Goal: Task Accomplishment & Management: Complete application form

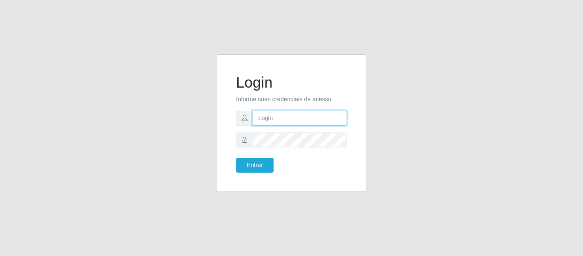
click at [278, 119] on input "text" at bounding box center [300, 118] width 94 height 15
type input "[EMAIL_ADDRESS][DOMAIN_NAME]"
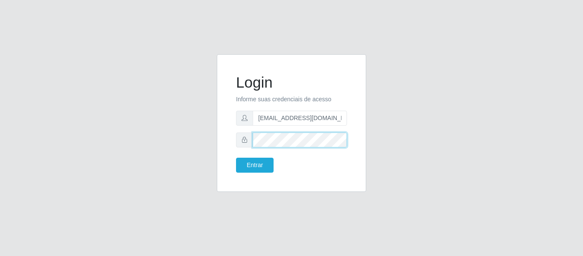
click at [236, 157] on button "Entrar" at bounding box center [255, 164] width 38 height 15
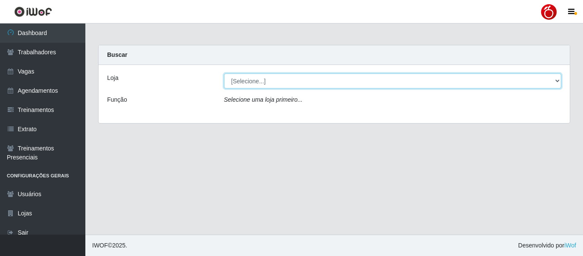
click at [259, 84] on select "[Selecione...] Nordestão - Alecrim Nordestão - [GEOGRAPHIC_DATA] Nordestão - [G…" at bounding box center [393, 80] width 338 height 15
click at [266, 79] on select "[Selecione...] Nordestão - Alecrim Nordestão - [GEOGRAPHIC_DATA] Nordestão - [G…" at bounding box center [393, 80] width 338 height 15
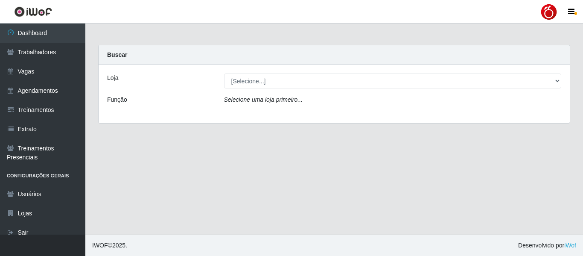
click at [553, 16] on div at bounding box center [548, 11] width 17 height 17
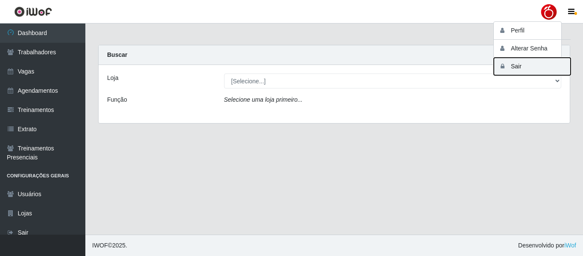
click at [519, 67] on button "Sair" at bounding box center [532, 66] width 77 height 17
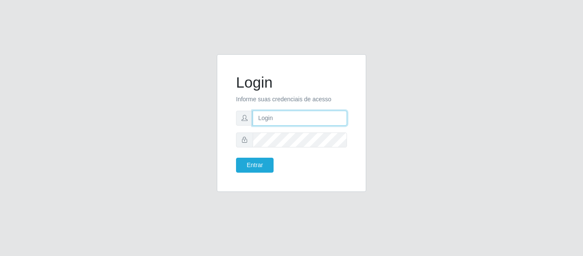
click at [280, 114] on input "text" at bounding box center [300, 118] width 94 height 15
type input "[EMAIL_ADDRESS][DOMAIN_NAME]"
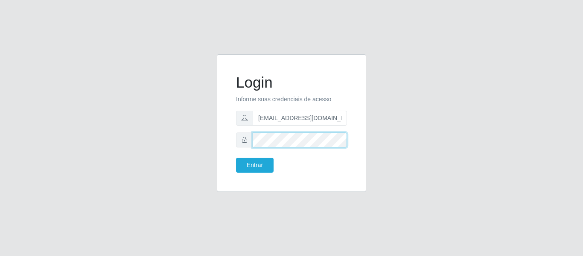
click at [236, 157] on button "Entrar" at bounding box center [255, 164] width 38 height 15
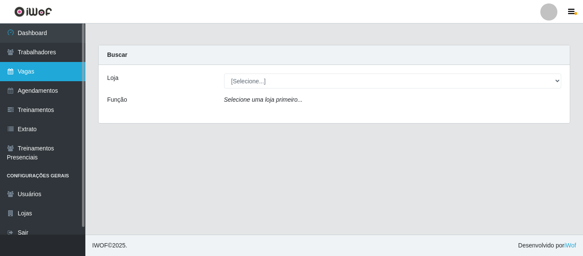
click at [38, 64] on link "Vagas" at bounding box center [42, 71] width 85 height 19
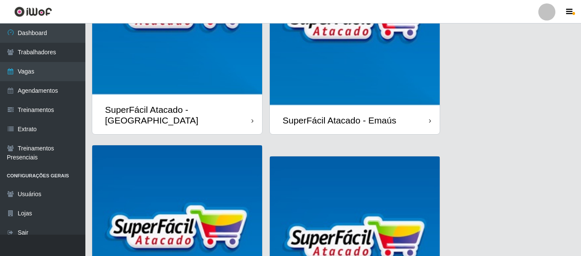
scroll to position [171, 0]
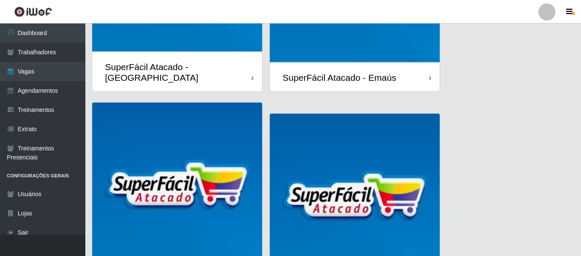
click at [355, 85] on div "SuperFácil Atacado - Emaús" at bounding box center [355, 78] width 170 height 28
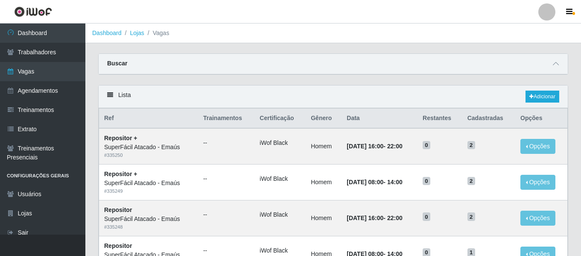
click at [549, 64] on div "Buscar" at bounding box center [333, 64] width 469 height 20
click at [557, 61] on icon at bounding box center [556, 64] width 6 height 6
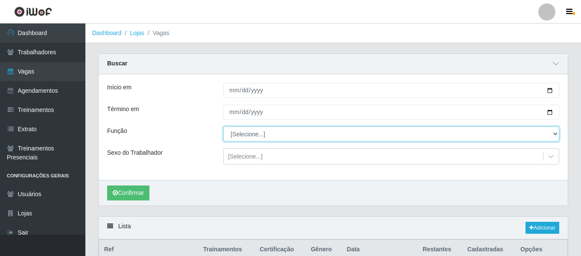
click at [266, 136] on select "[Selecione...] Auxiliar de Estacionamento Auxiliar de Estacionamento + Auxiliar…" at bounding box center [391, 133] width 336 height 15
click at [223, 127] on select "[Selecione...] Auxiliar de Estacionamento Auxiliar de Estacionamento + Auxiliar…" at bounding box center [391, 133] width 336 height 15
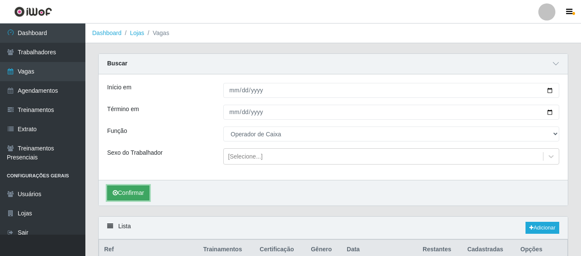
click at [141, 189] on button "Confirmar" at bounding box center [128, 192] width 42 height 15
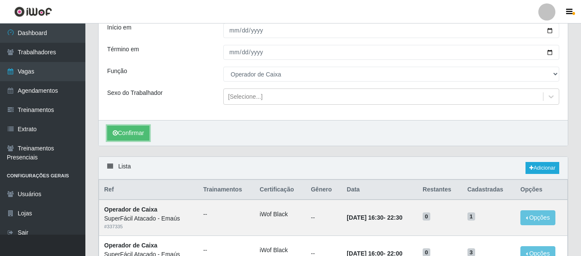
scroll to position [56, 0]
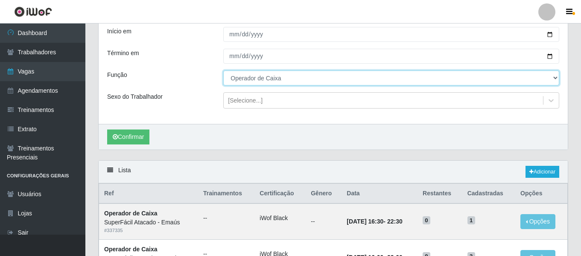
click at [314, 81] on select "[Selecione...] Auxiliar de Estacionamento Auxiliar de Estacionamento + Auxiliar…" at bounding box center [391, 77] width 336 height 15
click at [223, 71] on select "[Selecione...] Auxiliar de Estacionamento Auxiliar de Estacionamento + Auxiliar…" at bounding box center [391, 77] width 336 height 15
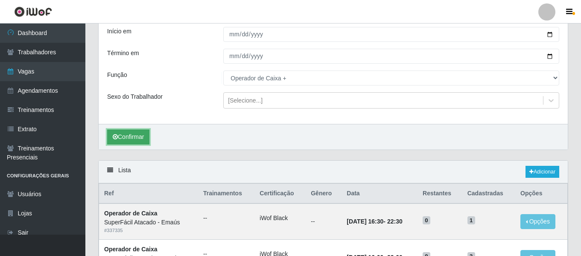
click at [143, 136] on button "Confirmar" at bounding box center [128, 136] width 42 height 15
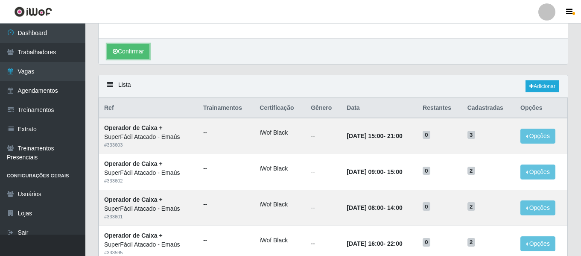
scroll to position [13, 0]
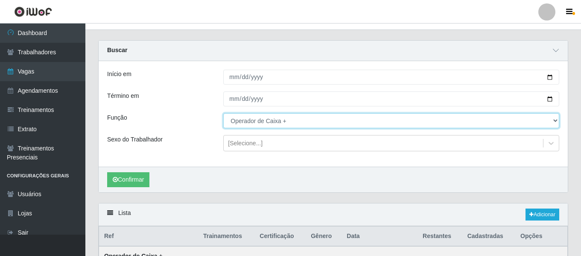
click at [274, 124] on select "[Selecione...] Auxiliar de Estacionamento Auxiliar de Estacionamento + Auxiliar…" at bounding box center [391, 120] width 336 height 15
select select "73"
click at [223, 114] on select "[Selecione...] Auxiliar de Estacionamento Auxiliar de Estacionamento + Auxiliar…" at bounding box center [391, 120] width 336 height 15
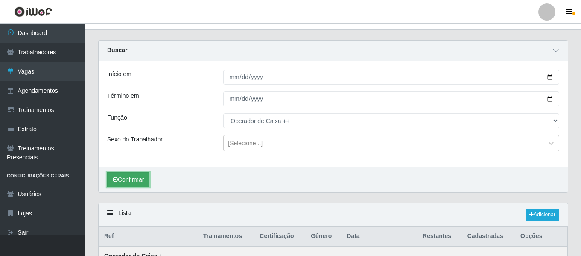
click at [134, 182] on button "Confirmar" at bounding box center [128, 179] width 42 height 15
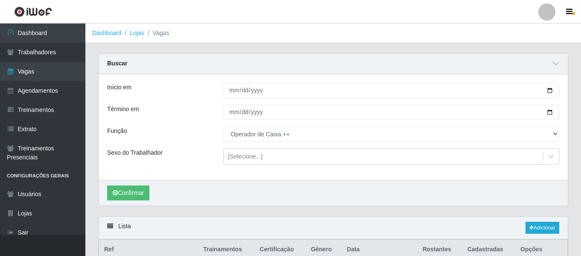
click at [138, 33] on link "Lojas" at bounding box center [137, 32] width 14 height 7
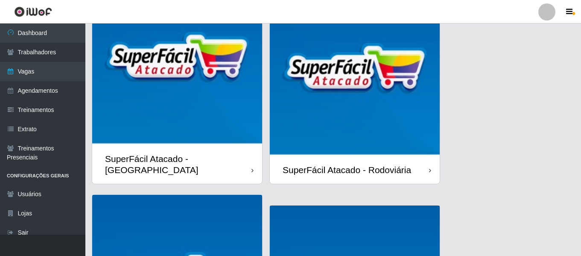
scroll to position [299, 0]
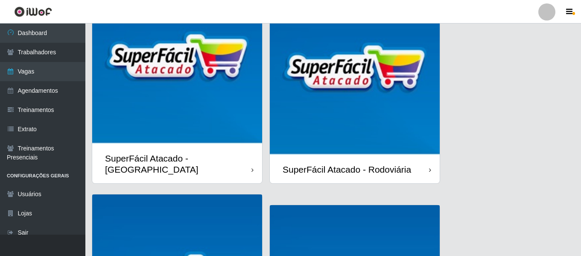
click at [344, 164] on div "SuperFácil Atacado - Rodoviária" at bounding box center [347, 169] width 128 height 11
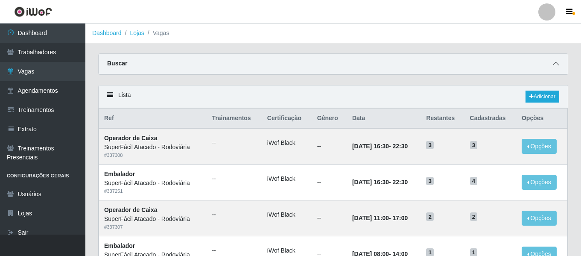
click at [554, 65] on icon at bounding box center [556, 64] width 6 height 6
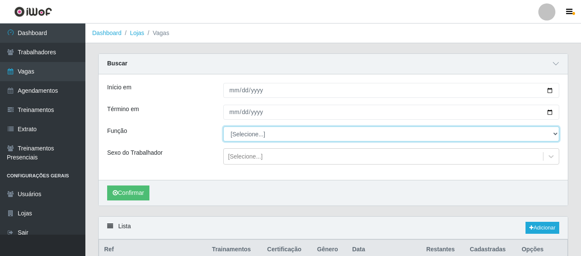
click at [265, 131] on select "[Selecione...] Embalador Embalador + Embalador ++ Operador de Caixa Operador de…" at bounding box center [391, 133] width 336 height 15
click at [223, 127] on select "[Selecione...] Embalador Embalador + Embalador ++ Operador de Caixa Operador de…" at bounding box center [391, 133] width 336 height 15
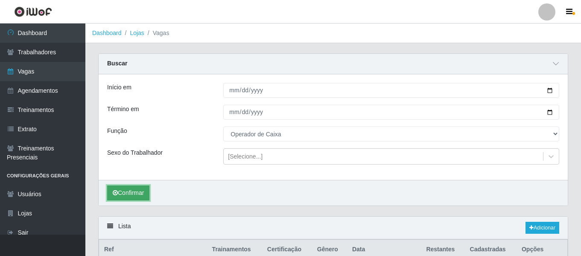
click at [131, 192] on button "Confirmar" at bounding box center [128, 192] width 42 height 15
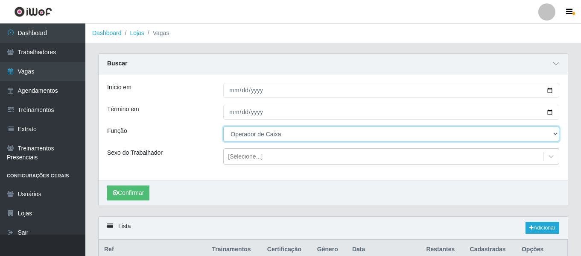
click at [548, 136] on select "[Selecione...] Embalador Embalador + Embalador ++ Operador de Caixa Operador de…" at bounding box center [391, 133] width 336 height 15
click at [223, 127] on select "[Selecione...] Embalador Embalador + Embalador ++ Operador de Caixa Operador de…" at bounding box center [391, 133] width 336 height 15
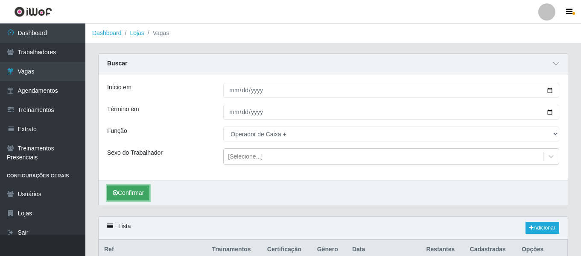
click at [137, 189] on button "Confirmar" at bounding box center [128, 192] width 42 height 15
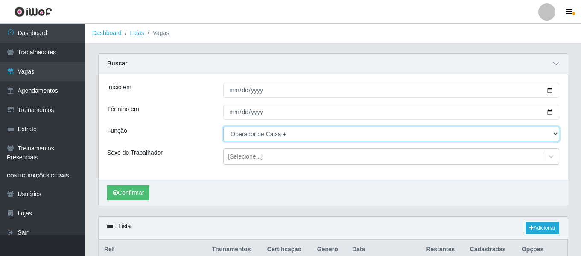
click at [551, 134] on select "[Selecione...] Embalador Embalador + Embalador ++ Operador de Caixa Operador de…" at bounding box center [391, 133] width 336 height 15
select select "73"
click at [223, 127] on select "[Selecione...] Embalador Embalador + Embalador ++ Operador de Caixa Operador de…" at bounding box center [391, 133] width 336 height 15
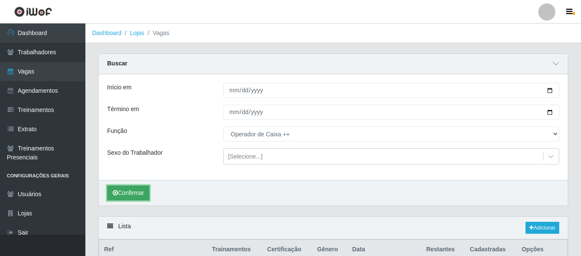
click at [138, 189] on button "Confirmar" at bounding box center [128, 192] width 42 height 15
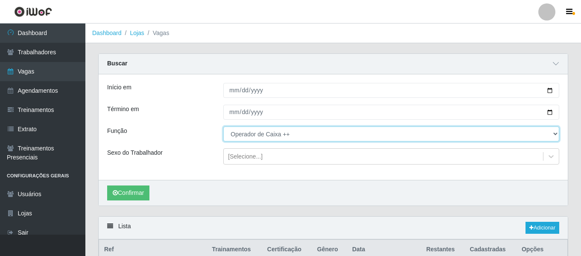
click at [280, 137] on select "[Selecione...] Embalador Embalador + Embalador ++ Operador de Caixa Operador de…" at bounding box center [391, 133] width 336 height 15
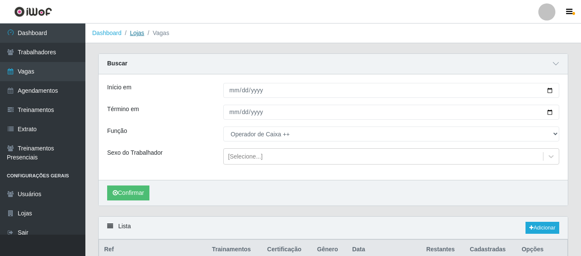
click at [134, 36] on link "Lojas" at bounding box center [137, 32] width 14 height 7
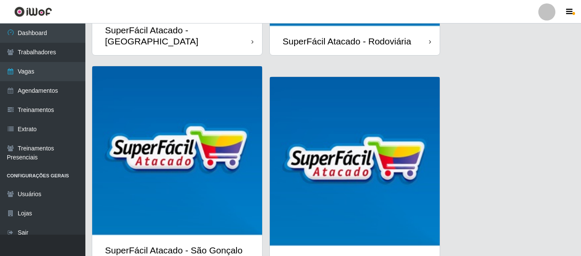
scroll to position [467, 0]
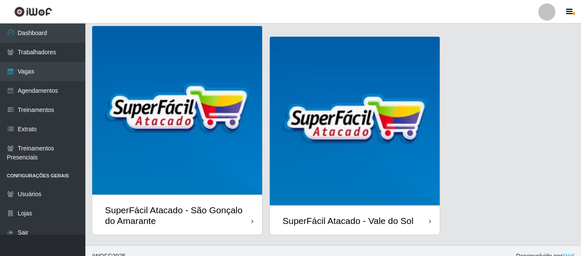
click at [225, 204] on div "SuperFácil Atacado - São Gonçalo do Amarante" at bounding box center [178, 214] width 146 height 21
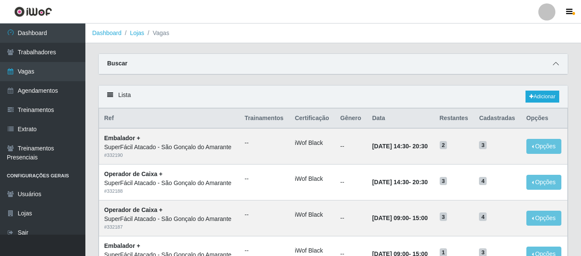
click at [556, 67] on icon at bounding box center [556, 64] width 6 height 6
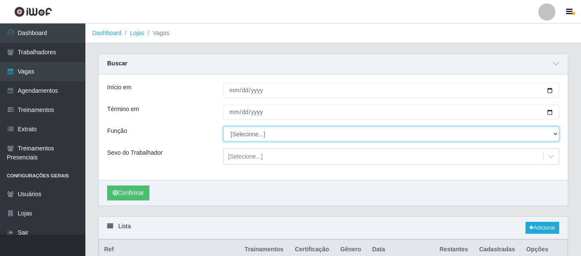
click at [552, 135] on select "[Selecione...] Auxiliar de Estacionamento Auxiliar de Estacionamento + Auxiliar…" at bounding box center [391, 133] width 336 height 15
click at [223, 127] on select "[Selecione...] Auxiliar de Estacionamento Auxiliar de Estacionamento + Auxiliar…" at bounding box center [391, 133] width 336 height 15
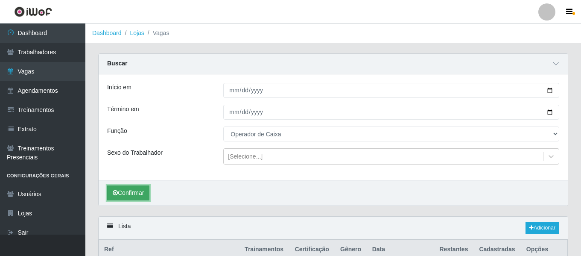
click at [134, 198] on button "Confirmar" at bounding box center [128, 192] width 42 height 15
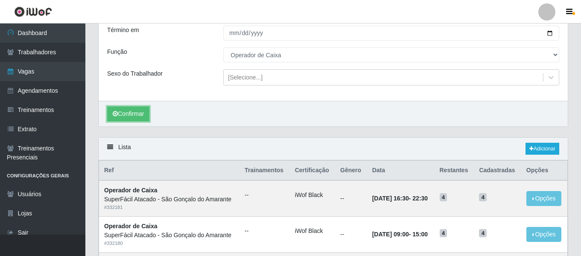
scroll to position [40, 0]
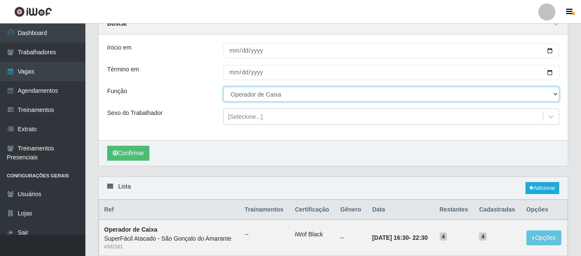
click at [547, 96] on select "[Selecione...] Auxiliar de Estacionamento Auxiliar de Estacionamento + Auxiliar…" at bounding box center [391, 94] width 336 height 15
click at [223, 87] on select "[Selecione...] Auxiliar de Estacionamento Auxiliar de Estacionamento + Auxiliar…" at bounding box center [391, 94] width 336 height 15
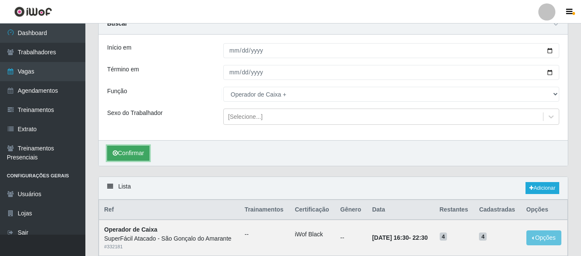
click at [130, 147] on button "Confirmar" at bounding box center [128, 153] width 42 height 15
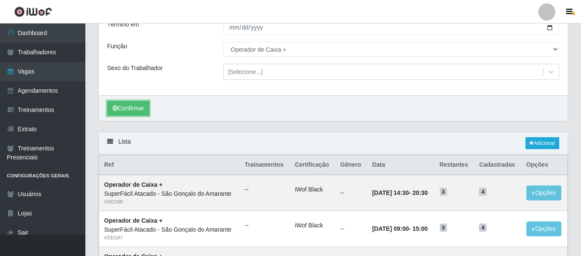
scroll to position [13, 0]
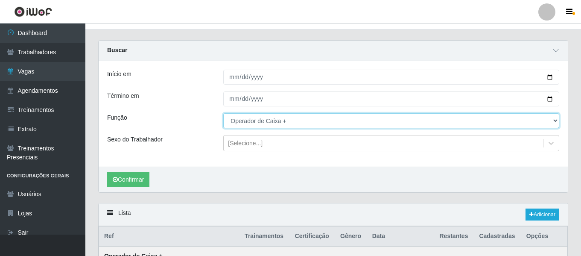
click at [546, 125] on select "[Selecione...] Auxiliar de Estacionamento Auxiliar de Estacionamento + Auxiliar…" at bounding box center [391, 120] width 336 height 15
select select "73"
click at [223, 114] on select "[Selecione...] Auxiliar de Estacionamento Auxiliar de Estacionamento + Auxiliar…" at bounding box center [391, 120] width 336 height 15
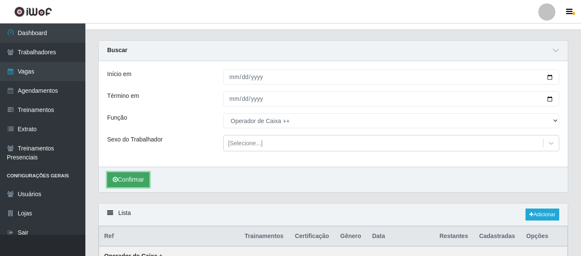
click at [140, 176] on button "Confirmar" at bounding box center [128, 179] width 42 height 15
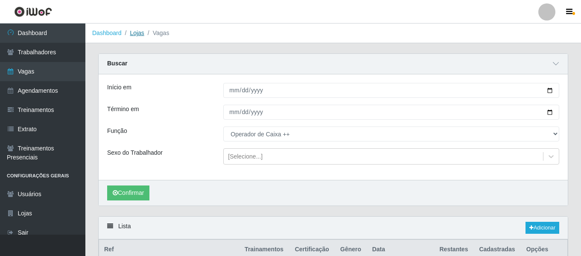
click at [137, 35] on link "Lojas" at bounding box center [137, 32] width 14 height 7
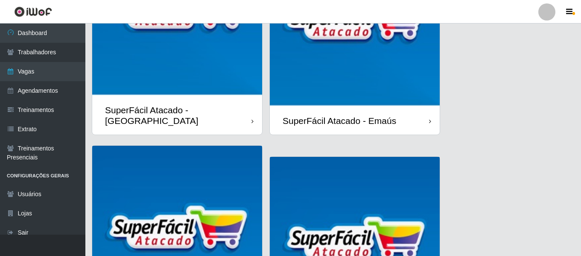
scroll to position [128, 0]
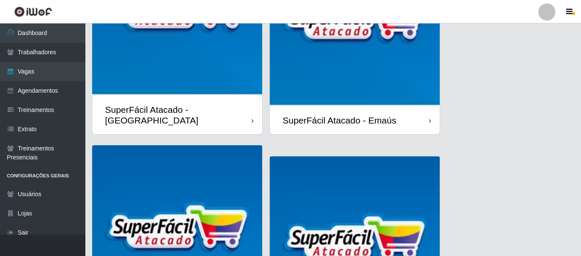
click at [329, 126] on div "SuperFácil Atacado - Emaús" at bounding box center [355, 120] width 170 height 28
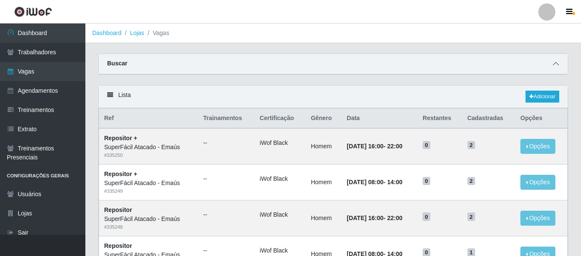
click at [554, 64] on icon at bounding box center [556, 64] width 6 height 6
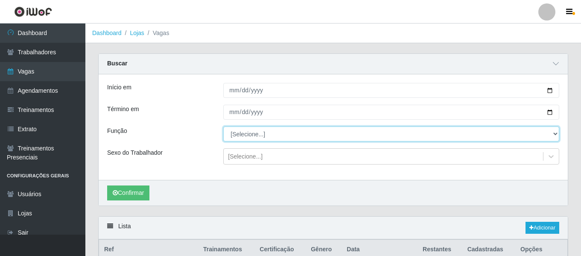
click at [247, 136] on select "[Selecione...] Auxiliar de Estacionamento Auxiliar de Estacionamento + Auxiliar…" at bounding box center [391, 133] width 336 height 15
click at [223, 127] on select "[Selecione...] Auxiliar de Estacionamento Auxiliar de Estacionamento + Auxiliar…" at bounding box center [391, 133] width 336 height 15
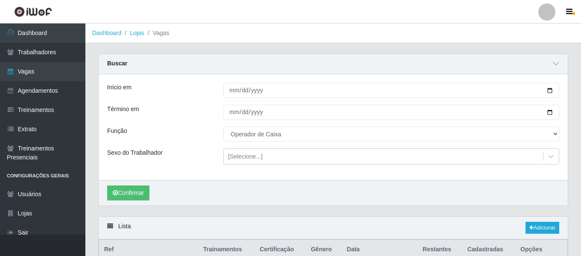
click at [140, 185] on div "Confirmar" at bounding box center [333, 193] width 469 height 26
click at [143, 189] on button "Confirmar" at bounding box center [128, 192] width 42 height 15
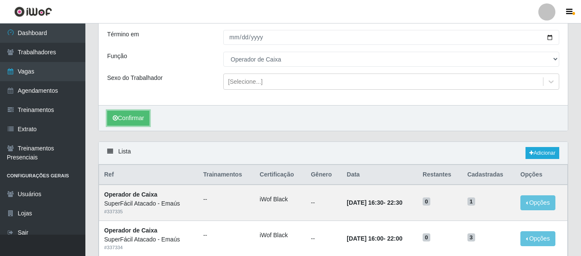
scroll to position [56, 0]
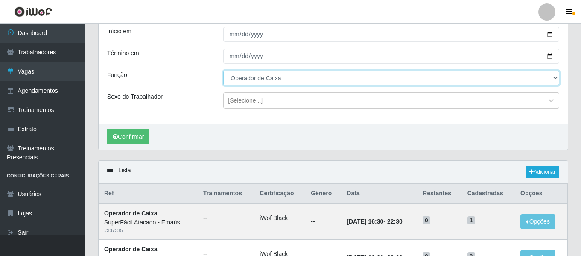
click at [523, 80] on select "[Selecione...] Auxiliar de Estacionamento Auxiliar de Estacionamento + Auxiliar…" at bounding box center [391, 77] width 336 height 15
select select "72"
click at [223, 71] on select "[Selecione...] Auxiliar de Estacionamento Auxiliar de Estacionamento + Auxiliar…" at bounding box center [391, 77] width 336 height 15
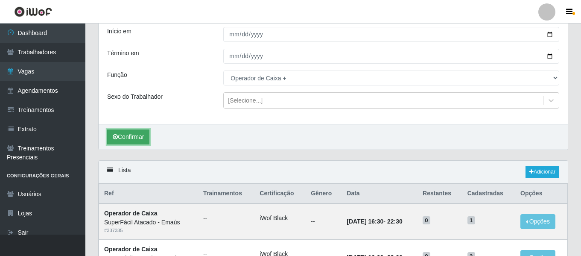
click at [133, 135] on button "Confirmar" at bounding box center [128, 136] width 42 height 15
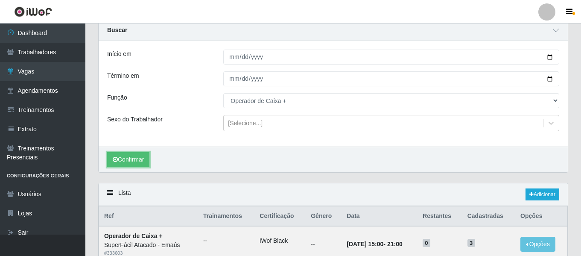
scroll to position [13, 0]
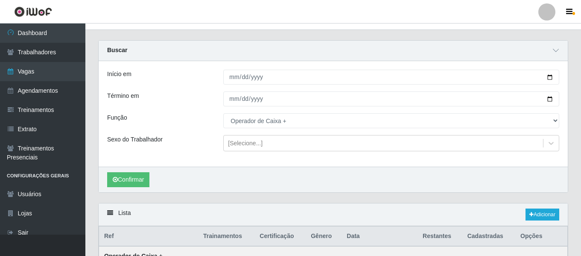
click at [548, 17] on div at bounding box center [546, 11] width 17 height 17
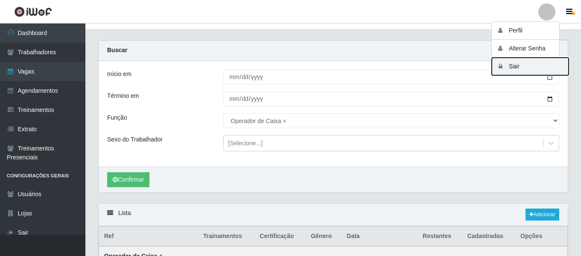
click at [522, 66] on button "Sair" at bounding box center [530, 66] width 77 height 17
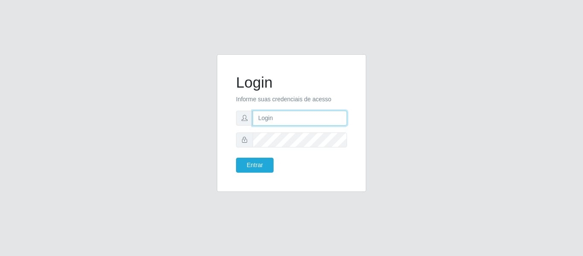
click at [280, 118] on input "text" at bounding box center [300, 118] width 94 height 15
click at [288, 116] on input "text" at bounding box center [300, 118] width 94 height 15
type input "[EMAIL_ADDRESS][DOMAIN_NAME]"
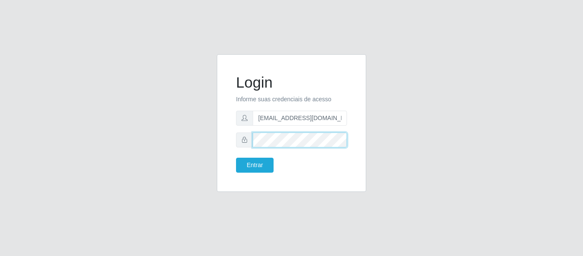
click at [236, 157] on button "Entrar" at bounding box center [255, 164] width 38 height 15
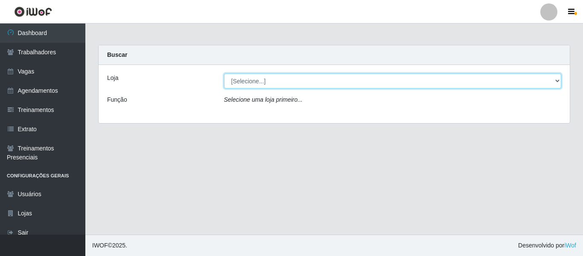
click at [540, 79] on select "[Selecione...] SuperFácil Atacado - Alto de São Manoel SuperFácil Atacado - Ema…" at bounding box center [393, 80] width 338 height 15
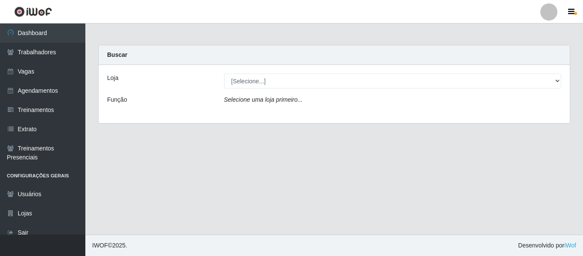
click at [281, 194] on main "Carregando... Buscar Loja [Selecione...] SuperFácil Atacado - Alto de São Manoe…" at bounding box center [334, 128] width 498 height 211
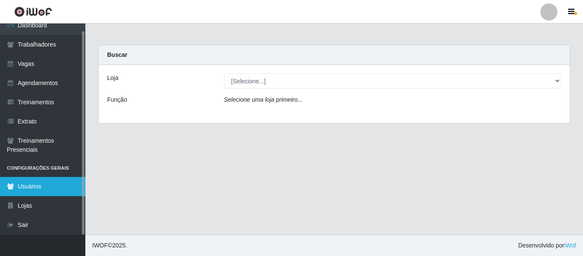
click at [29, 184] on link "Usuários" at bounding box center [42, 186] width 85 height 19
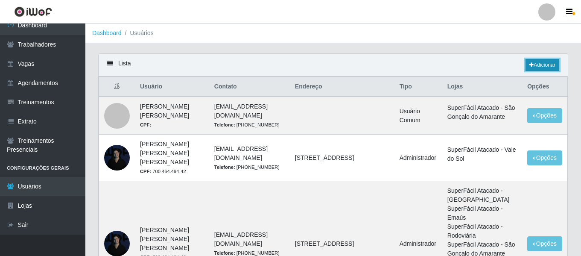
click at [535, 61] on link "Adicionar" at bounding box center [542, 65] width 34 height 12
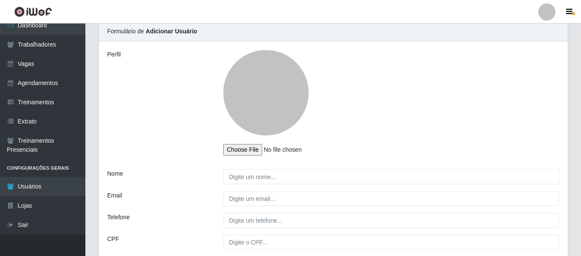
scroll to position [128, 0]
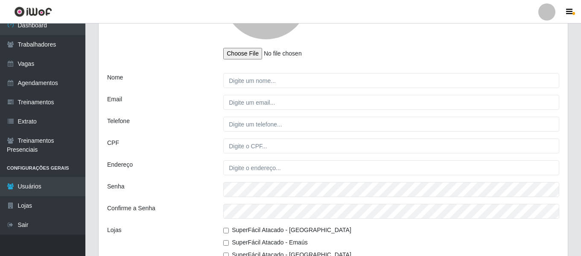
click at [551, 17] on div at bounding box center [546, 11] width 17 height 17
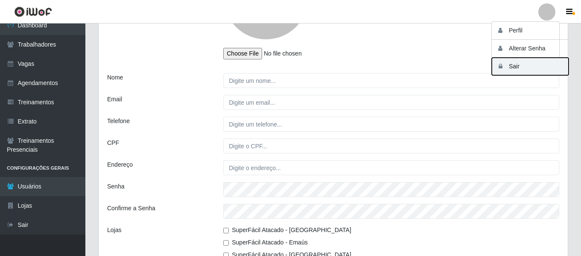
click at [525, 69] on button "Sair" at bounding box center [530, 66] width 77 height 17
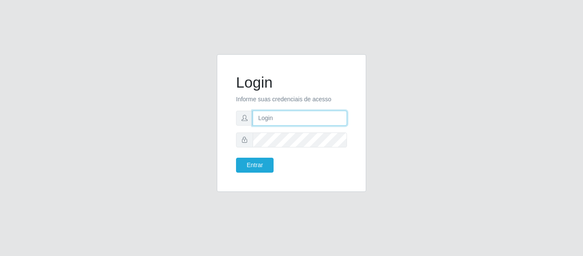
click at [270, 115] on input "text" at bounding box center [300, 118] width 94 height 15
type input "[EMAIL_ADDRESS][DOMAIN_NAME]"
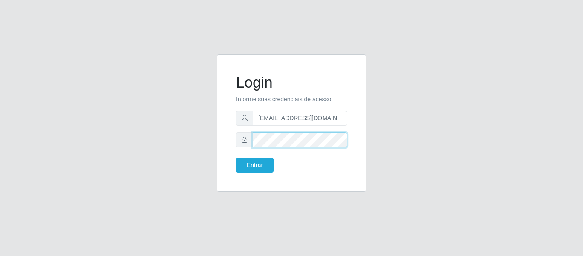
click at [236, 157] on button "Entrar" at bounding box center [255, 164] width 38 height 15
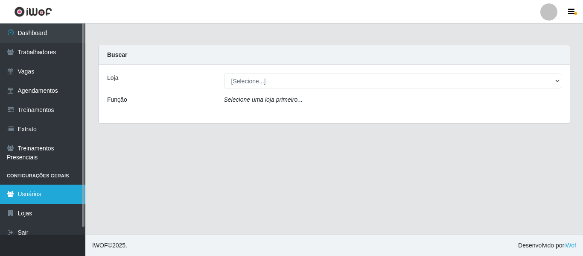
click at [43, 194] on link "Usuários" at bounding box center [42, 193] width 85 height 19
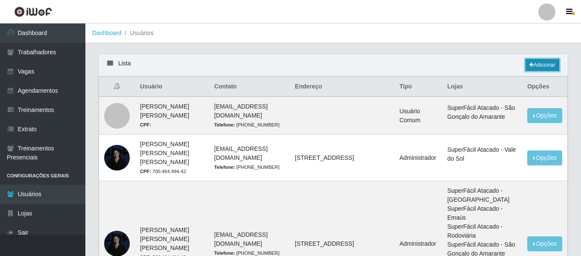
click at [545, 67] on link "Adicionar" at bounding box center [542, 65] width 34 height 12
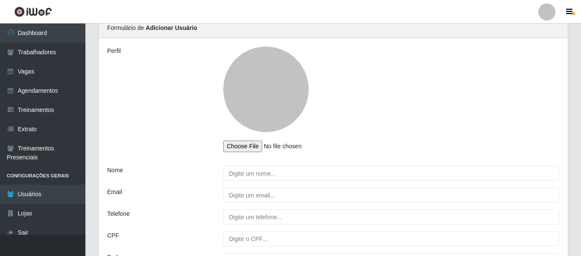
scroll to position [85, 0]
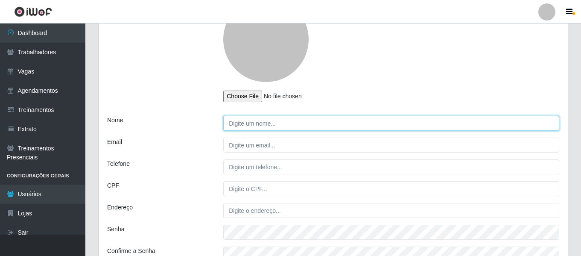
click at [259, 127] on input "Nome" at bounding box center [391, 123] width 336 height 15
type input "Juvêncio Antônio Chacon"
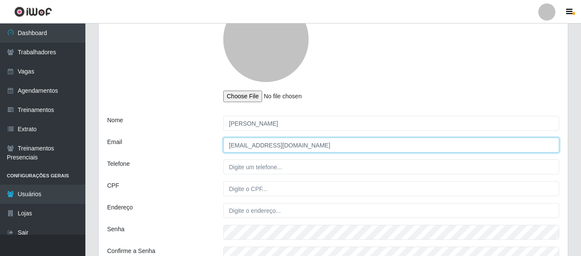
type input "juvenciochacon775@gmail.com"
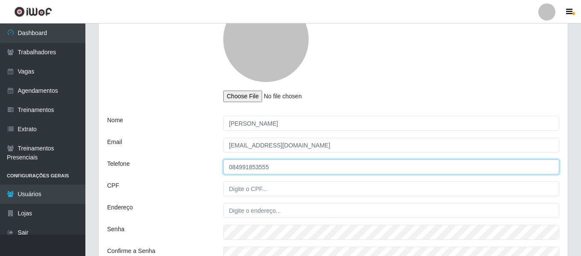
type input "084991853555"
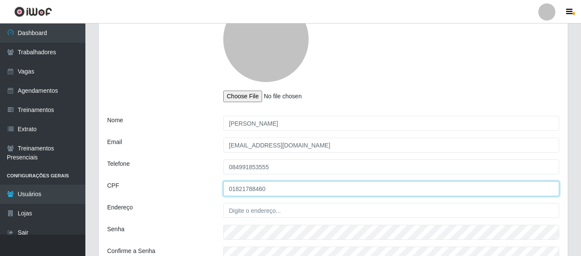
type input "01821788460"
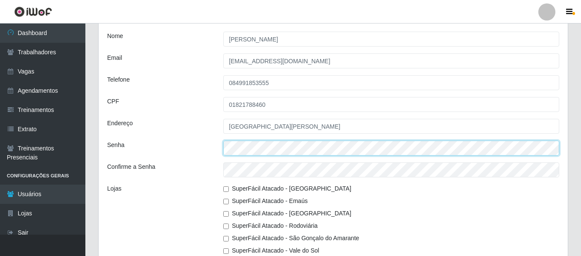
scroll to position [171, 0]
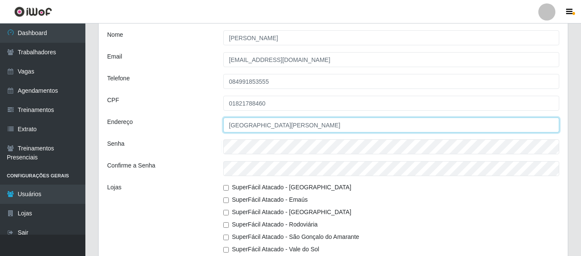
click at [305, 129] on input "Avenida Doutor Mário" at bounding box center [391, 124] width 336 height 15
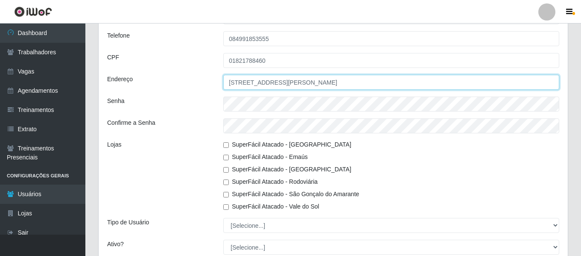
type input "Avenida Doutor Mário Negócio, 601, Vale do Sol"
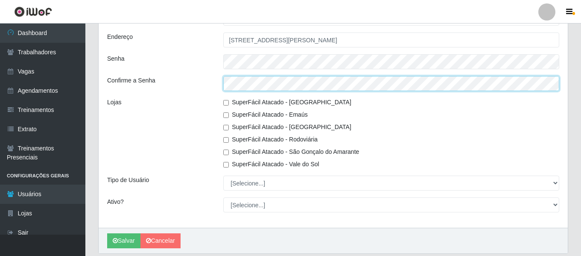
scroll to position [256, 0]
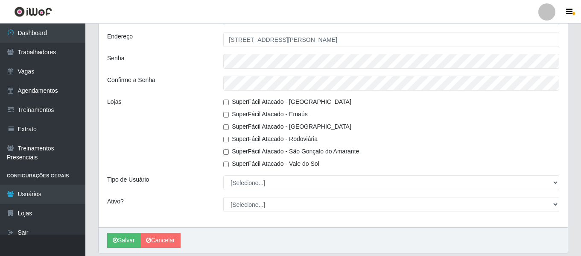
click at [227, 162] on input "SuperFácil Atacado - Vale do Sol" at bounding box center [226, 164] width 6 height 6
checkbox input "true"
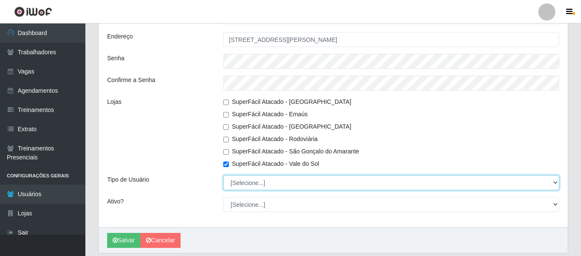
click at [249, 179] on select "[Selecione...] Administrador Usuário Comum" at bounding box center [391, 182] width 336 height 15
select select "1"
click at [223, 175] on select "[Selecione...] Administrador Usuário Comum" at bounding box center [391, 182] width 336 height 15
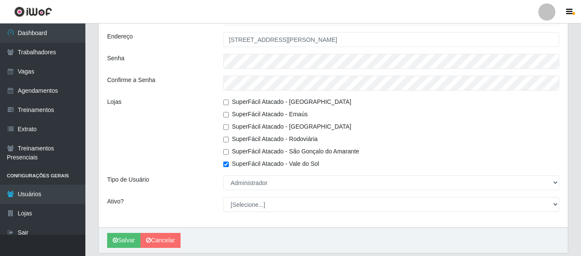
click at [204, 173] on div "Perfil Nome Juvêncio Antônio Chacon Email juvenciochacon775@gmail.com Telefone …" at bounding box center [333, 22] width 469 height 410
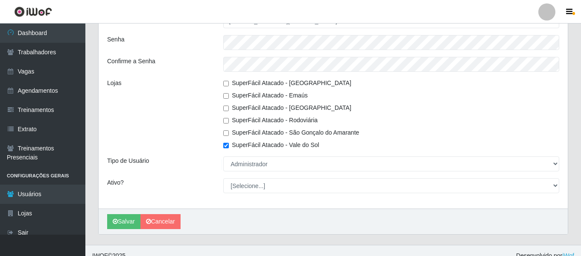
scroll to position [285, 0]
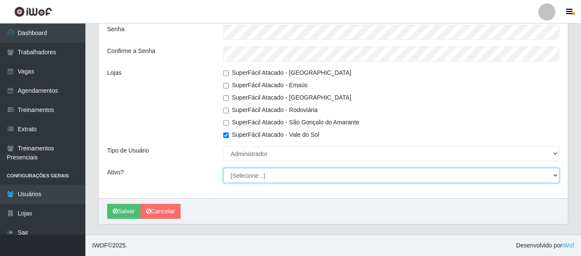
click at [252, 180] on select "[Selecione...] Não Sim" at bounding box center [391, 175] width 336 height 15
select select "1"
click at [223, 168] on select "[Selecione...] Não Sim" at bounding box center [391, 175] width 336 height 15
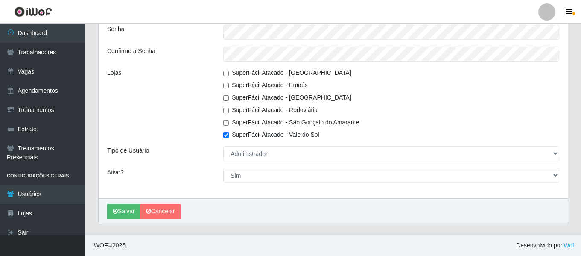
click at [201, 180] on div "Ativo?" at bounding box center [159, 175] width 116 height 15
click at [127, 211] on button "Salvar" at bounding box center [123, 211] width 33 height 15
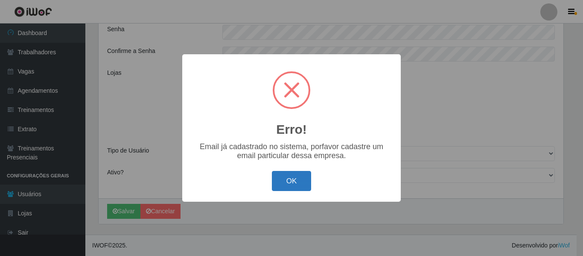
click at [299, 189] on button "OK" at bounding box center [292, 181] width 40 height 20
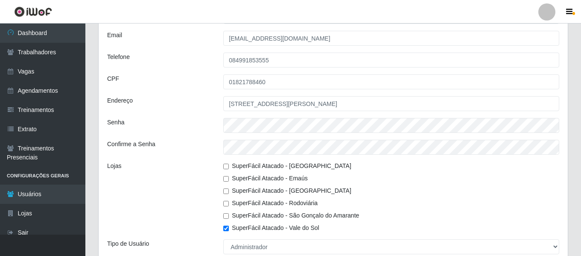
scroll to position [114, 0]
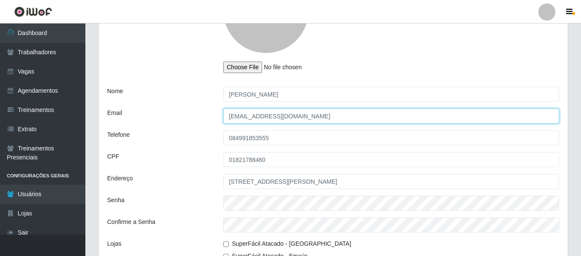
click at [323, 113] on input "juvenciochacon775@gmail.com" at bounding box center [391, 115] width 336 height 15
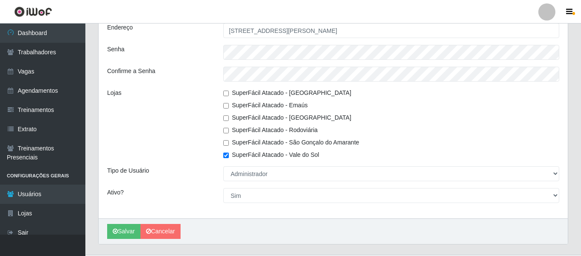
scroll to position [285, 0]
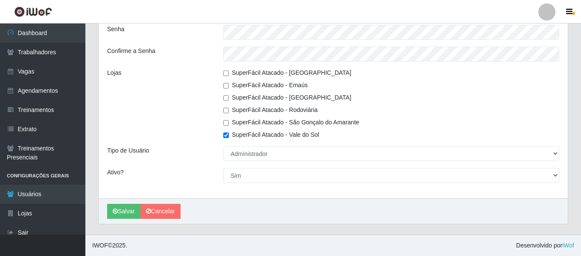
drag, startPoint x: 290, startPoint y: 180, endPoint x: 275, endPoint y: 206, distance: 30.4
click at [275, 206] on div "Salvar Cancelar" at bounding box center [333, 211] width 469 height 26
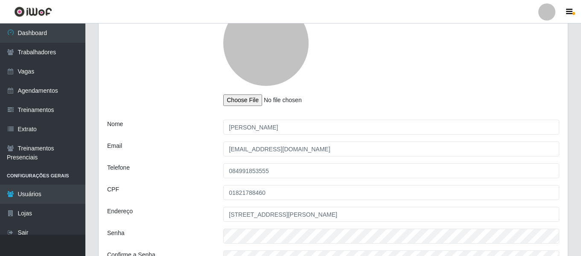
scroll to position [85, 0]
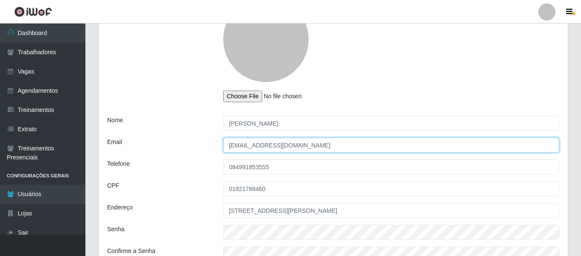
click at [295, 143] on input "juvenciochacon775@gmail.com" at bounding box center [391, 144] width 336 height 15
drag, startPoint x: 358, startPoint y: 146, endPoint x: 188, endPoint y: 123, distance: 171.9
click at [193, 123] on div "Perfil Nome Juvêncio Antônio Chacon Email juvenciochacon775@gmail.com Telefone …" at bounding box center [333, 193] width 469 height 410
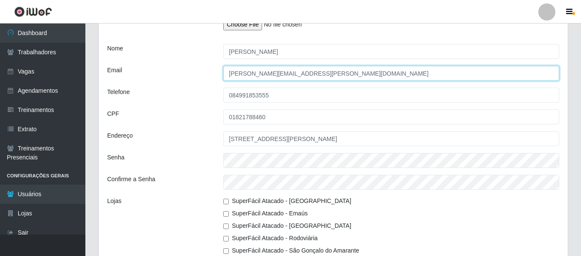
scroll to position [285, 0]
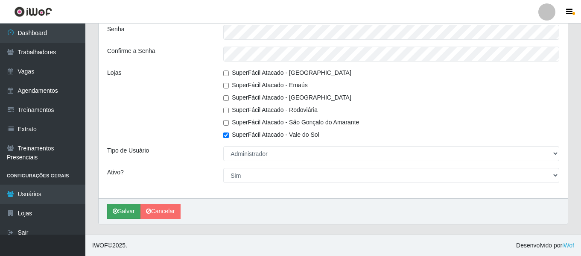
type input "juvencio.chacon@superfacil.com.br"
click at [123, 212] on button "Salvar" at bounding box center [123, 211] width 33 height 15
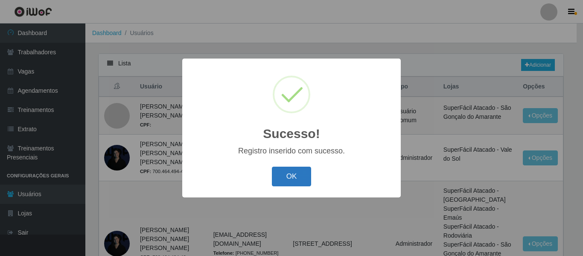
click at [290, 178] on button "OK" at bounding box center [292, 176] width 40 height 20
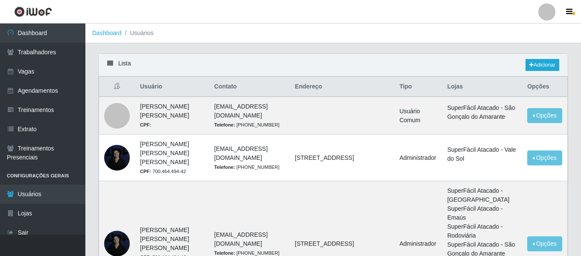
click at [545, 15] on div at bounding box center [546, 11] width 17 height 17
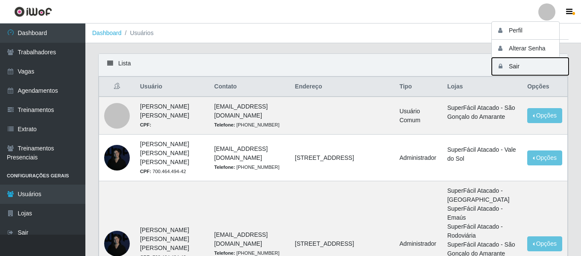
click at [520, 67] on button "Sair" at bounding box center [530, 66] width 77 height 17
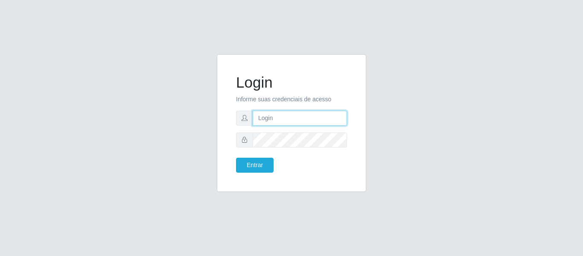
click at [302, 117] on input "text" at bounding box center [300, 118] width 94 height 15
type input "juvencio.chacon@superfacil.com.br"
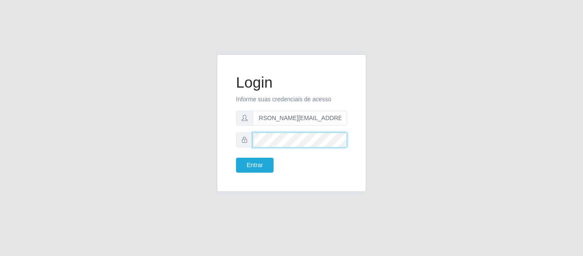
scroll to position [0, 0]
click at [236, 157] on button "Entrar" at bounding box center [255, 164] width 38 height 15
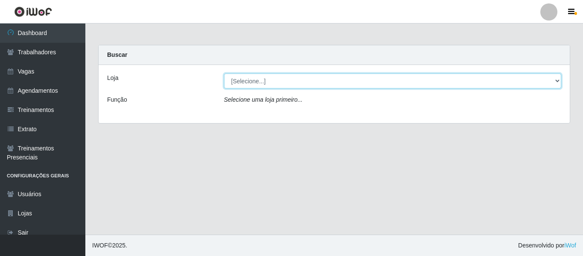
click at [490, 82] on select "[Selecione...] SuperFácil Atacado - Vale do Sol" at bounding box center [393, 80] width 338 height 15
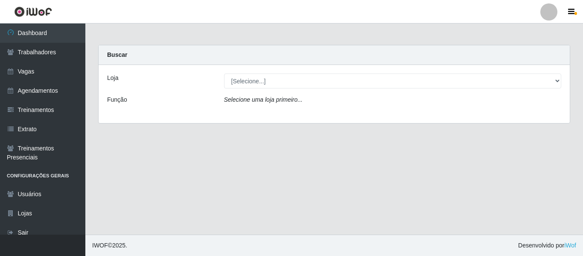
click at [477, 69] on div "Loja [Selecione...] SuperFácil Atacado - Vale do Sol Função Selecione uma loja …" at bounding box center [334, 94] width 471 height 58
click at [553, 7] on div at bounding box center [548, 11] width 17 height 17
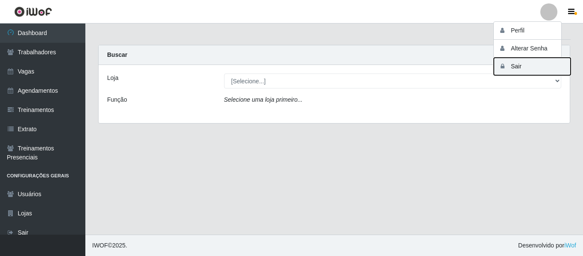
click at [520, 67] on button "Sair" at bounding box center [532, 66] width 77 height 17
